Goal: Information Seeking & Learning: Check status

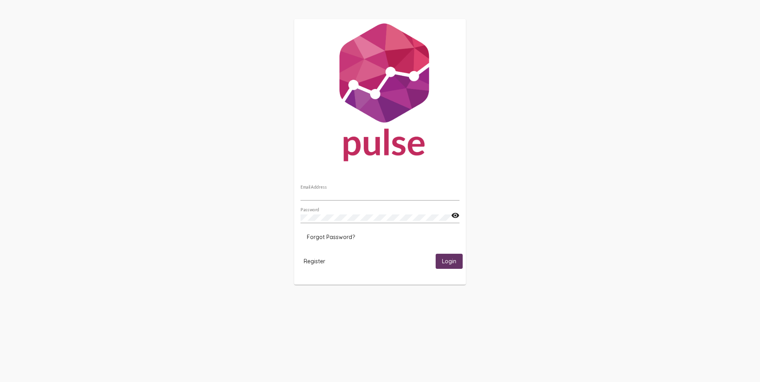
type input "[EMAIL_ADDRESS][DOMAIN_NAME]"
click at [447, 261] on span "Login" at bounding box center [449, 261] width 14 height 7
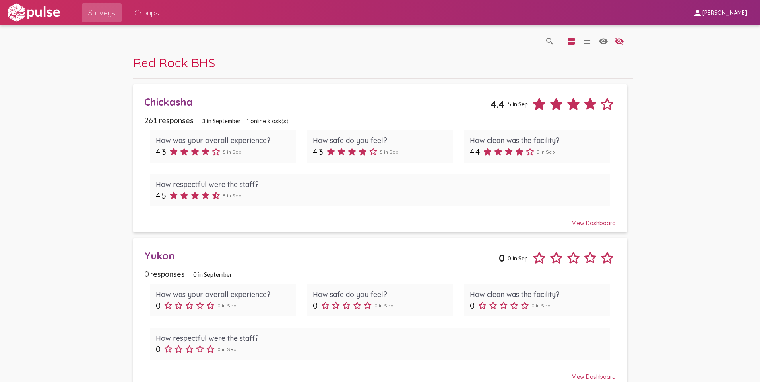
scroll to position [10, 0]
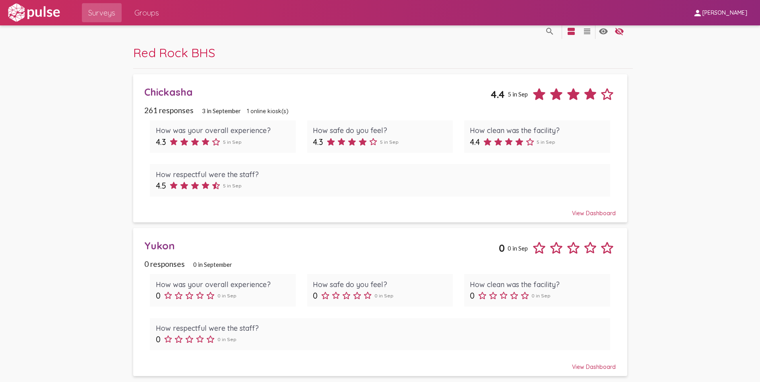
click at [160, 250] on div "Yukon" at bounding box center [321, 246] width 354 height 12
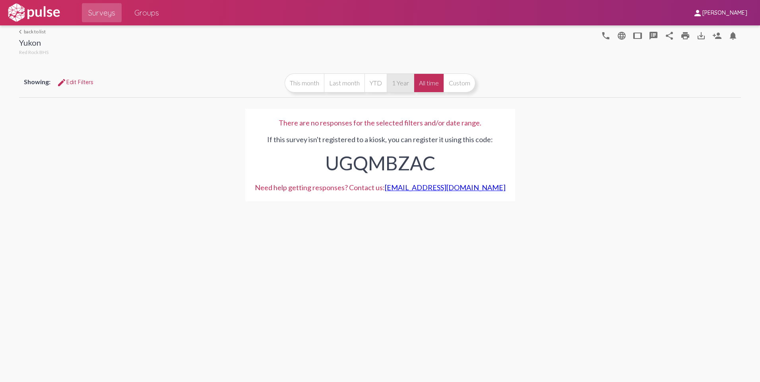
click at [393, 84] on button "1 Year" at bounding box center [400, 83] width 27 height 19
click at [311, 89] on button "This month" at bounding box center [303, 83] width 39 height 19
click at [334, 90] on button "Last month" at bounding box center [344, 83] width 41 height 19
